Goal: Obtain resource: Obtain resource

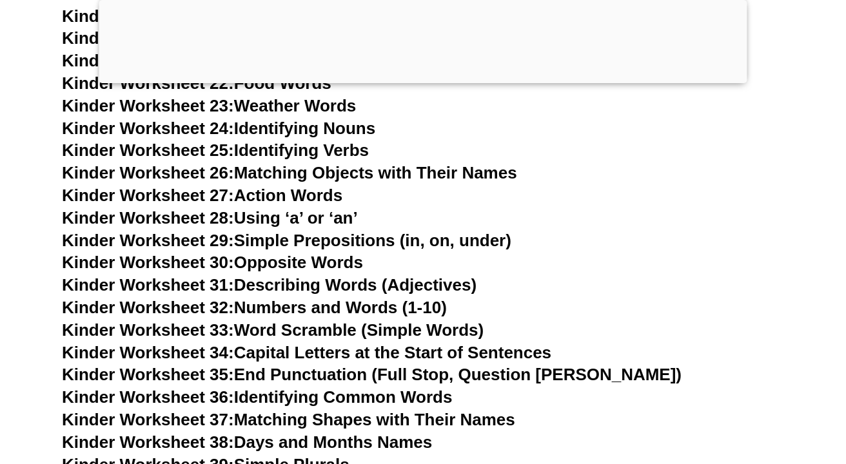
scroll to position [1075, 0]
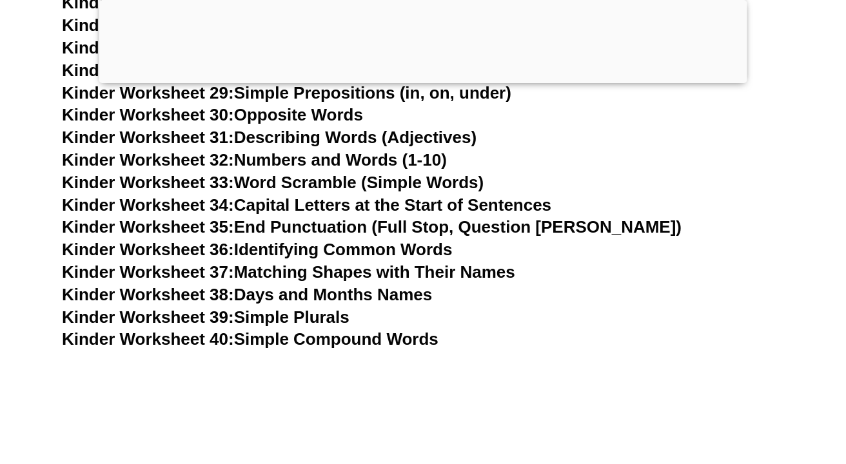
click at [145, 336] on span "Kinder Worksheet 40:" at bounding box center [148, 339] width 172 height 19
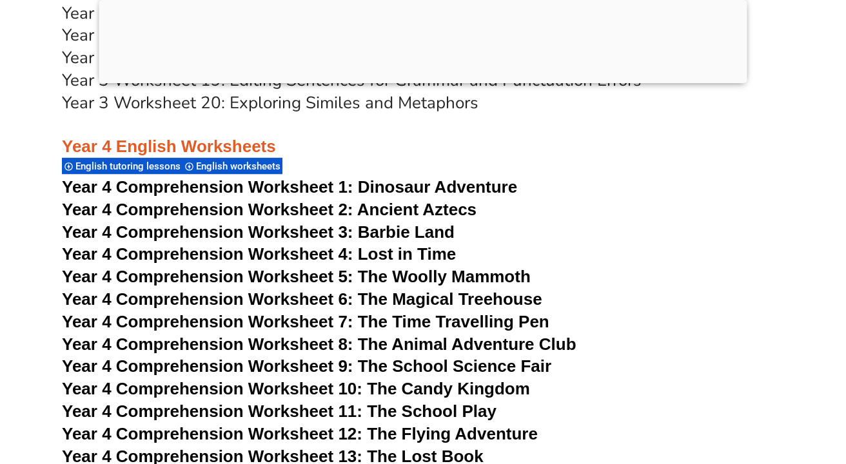
scroll to position [5421, 0]
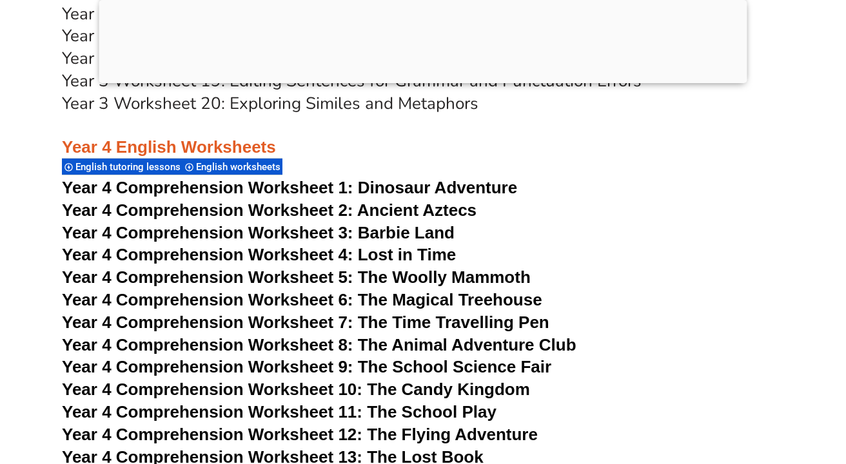
click at [212, 304] on span "Year 4 Comprehension Worksheet 6: The Magical Treehouse" at bounding box center [302, 299] width 481 height 19
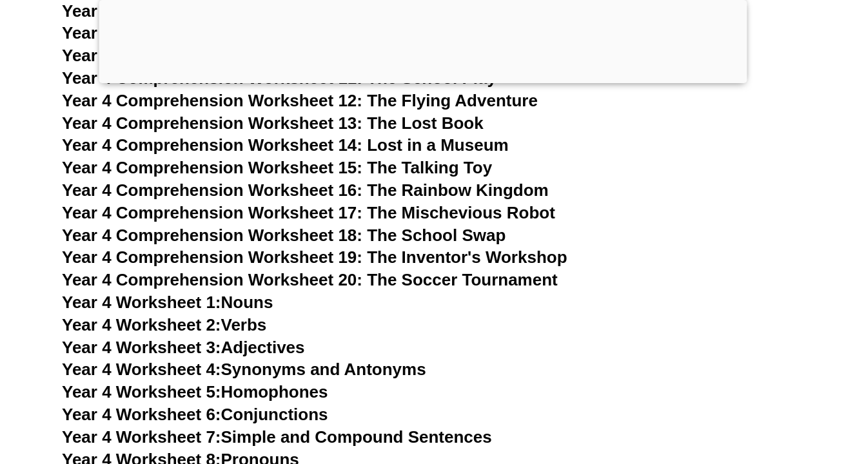
scroll to position [5756, 0]
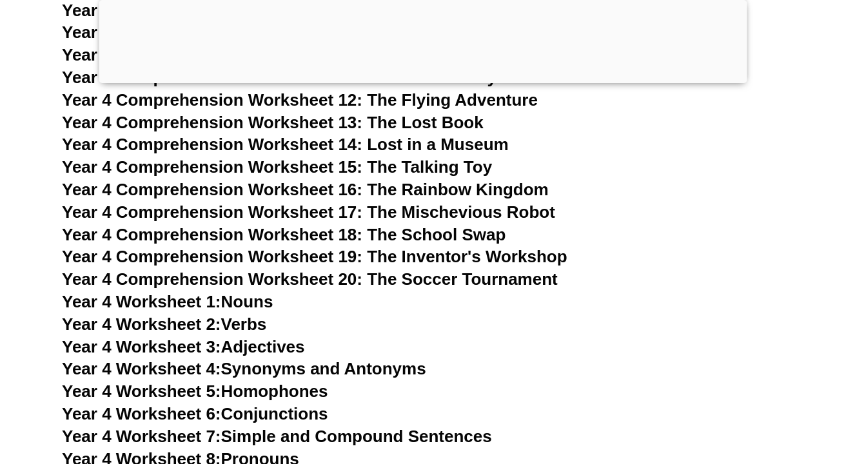
click at [181, 367] on span "Year 4 Worksheet 4:" at bounding box center [141, 368] width 159 height 19
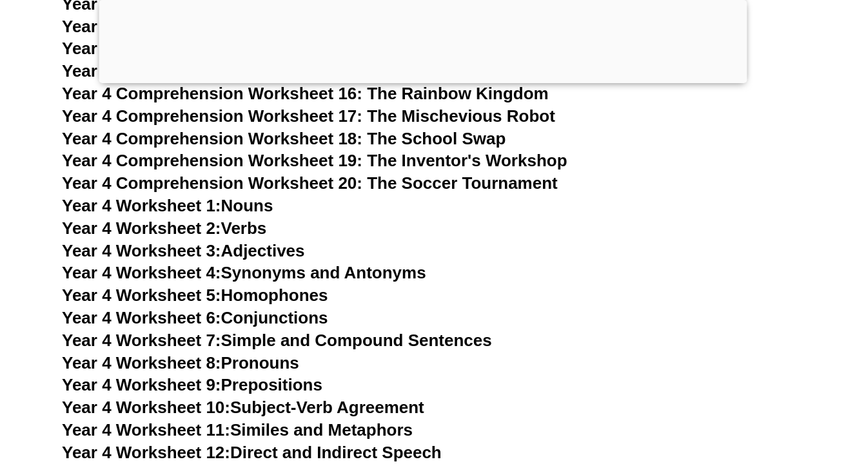
click at [155, 292] on span "Year 4 Worksheet 5:" at bounding box center [141, 295] width 159 height 19
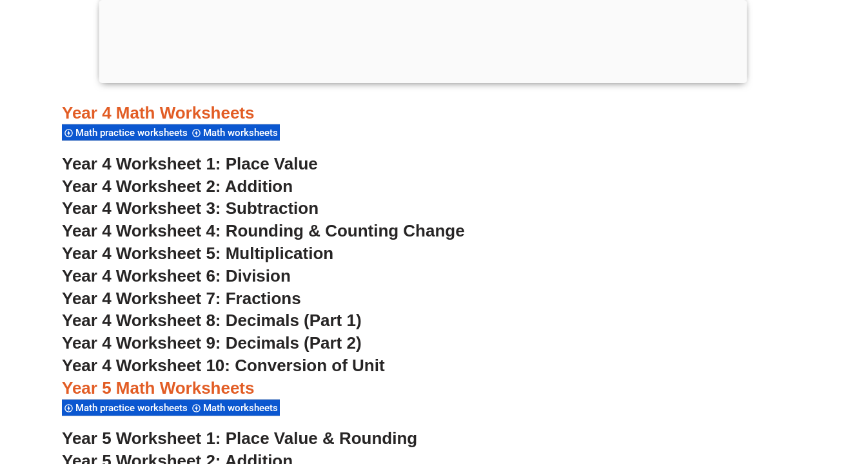
scroll to position [2367, 0]
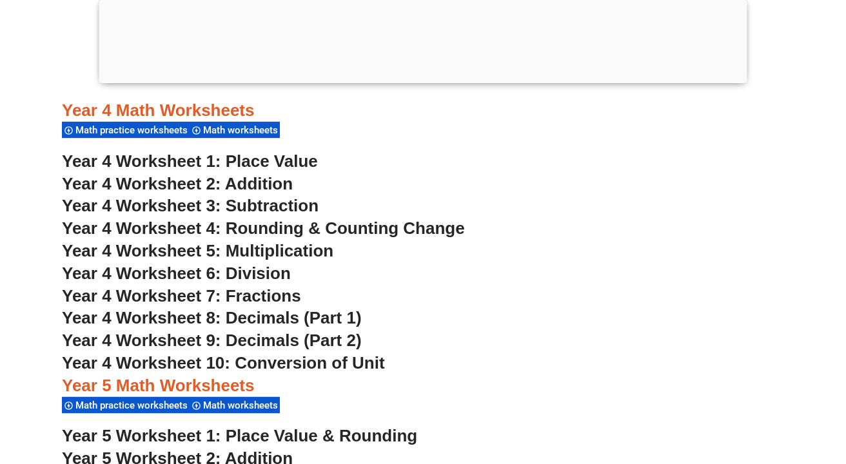
click at [157, 293] on span "Year 4 Worksheet 7: Fractions" at bounding box center [181, 295] width 239 height 19
